Goal: Use online tool/utility: Utilize a website feature to perform a specific function

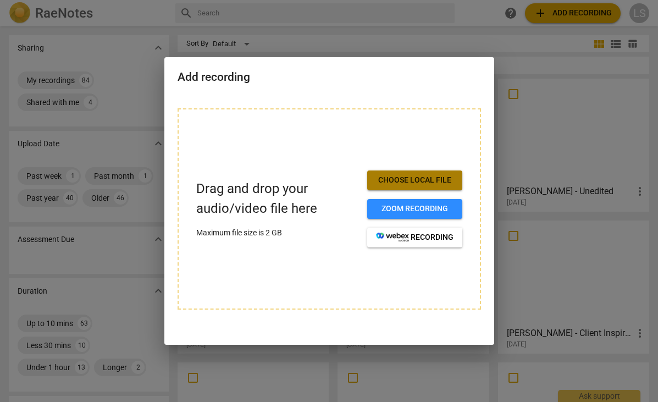
click at [413, 187] on button "Choose local file" at bounding box center [414, 180] width 95 height 20
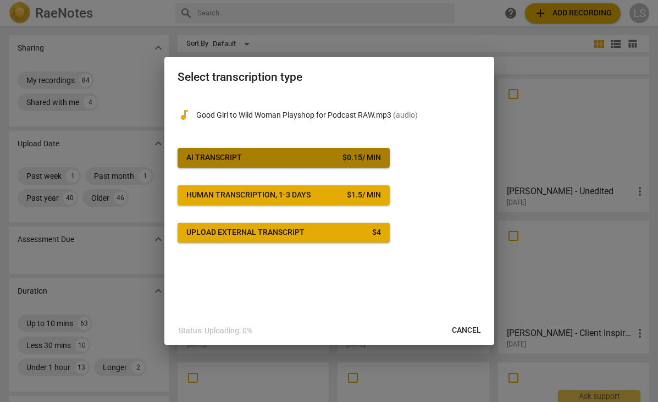
click at [278, 155] on span "AI Transcript $ 0.15 / min" at bounding box center [283, 157] width 195 height 11
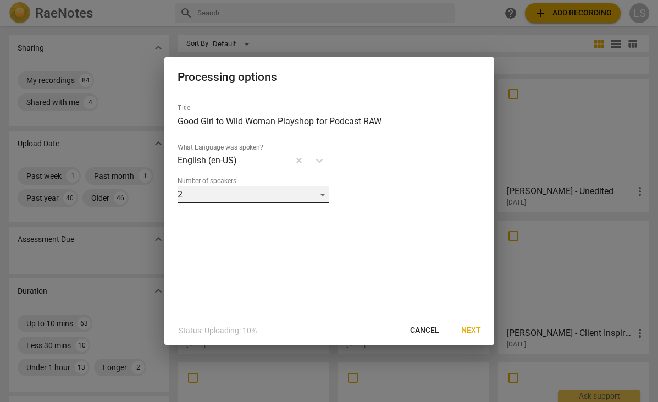
click at [321, 195] on div "2" at bounding box center [254, 195] width 152 height 18
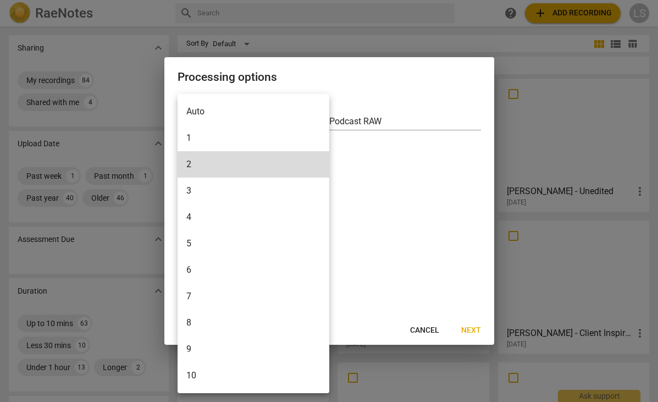
click at [300, 143] on li "1" at bounding box center [254, 138] width 152 height 26
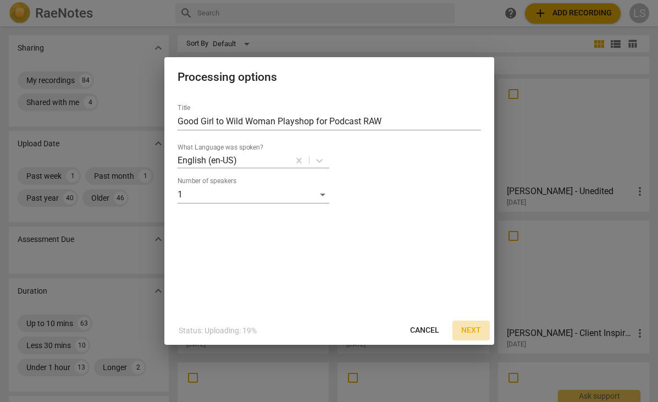
click at [472, 332] on span "Next" at bounding box center [471, 330] width 20 height 11
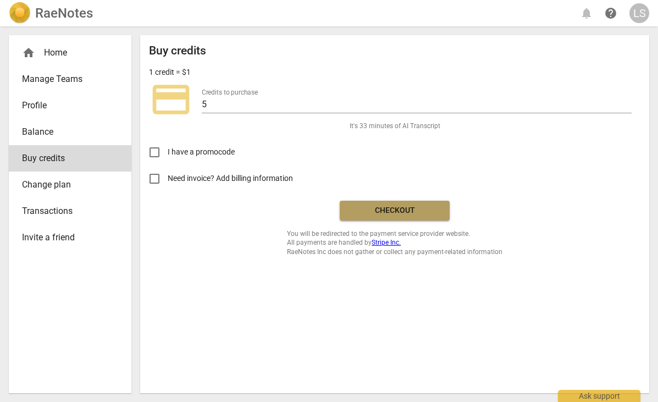
click at [405, 213] on span "Checkout" at bounding box center [394, 210] width 92 height 11
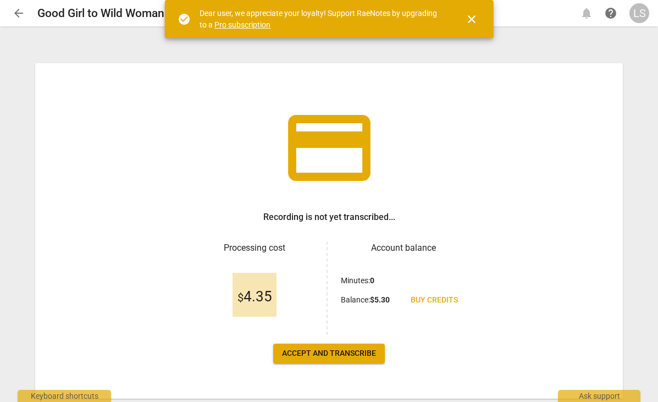
click at [307, 357] on span "Accept and transcribe" at bounding box center [329, 353] width 94 height 11
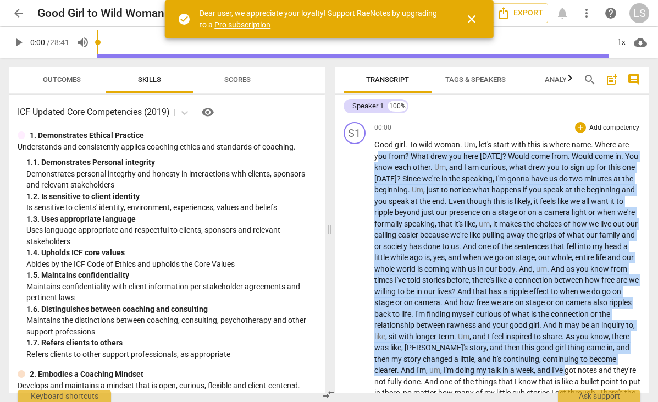
drag, startPoint x: 378, startPoint y: 151, endPoint x: 568, endPoint y: 372, distance: 291.9
click at [473, 18] on span "close" at bounding box center [471, 19] width 13 height 13
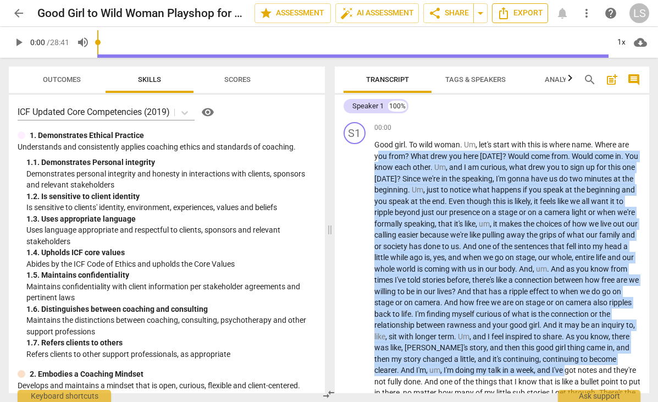
click at [513, 9] on span "Export" at bounding box center [520, 13] width 46 height 13
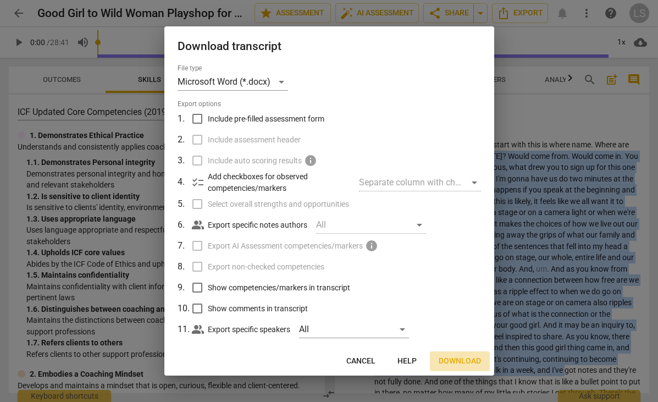
click at [461, 358] on span "Download" at bounding box center [460, 361] width 42 height 11
